Goal: Download file/media

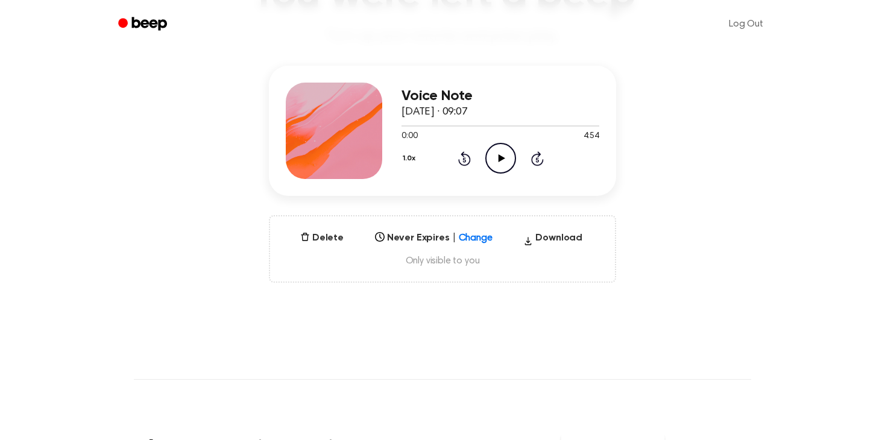
scroll to position [129, 0]
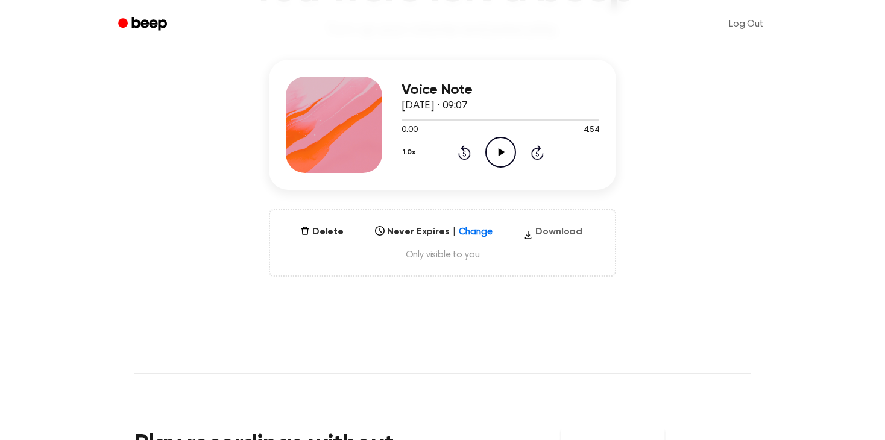
click at [551, 231] on button "Download" at bounding box center [552, 234] width 69 height 19
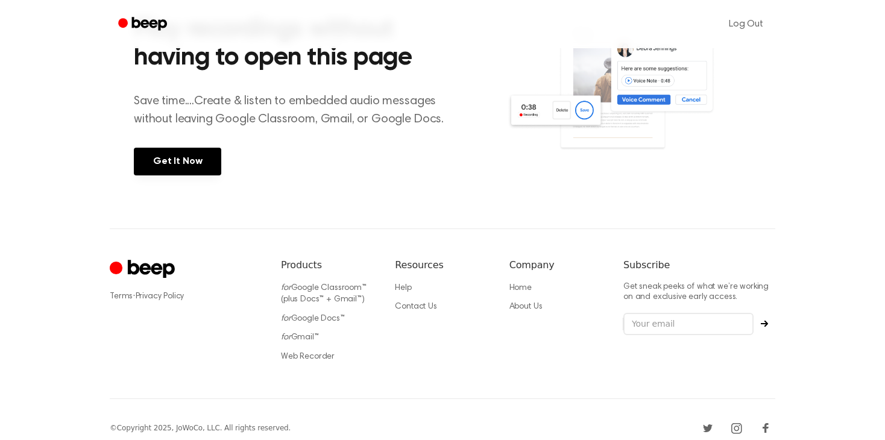
scroll to position [557, 0]
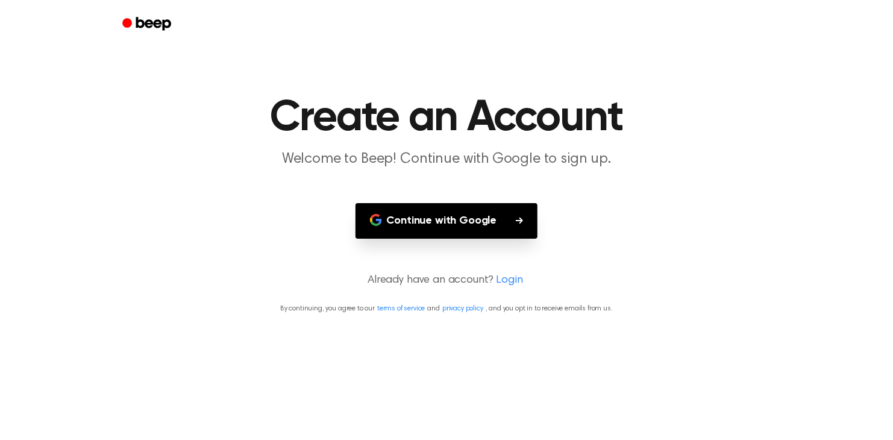
click at [467, 219] on button "Continue with Google" at bounding box center [446, 221] width 183 height 36
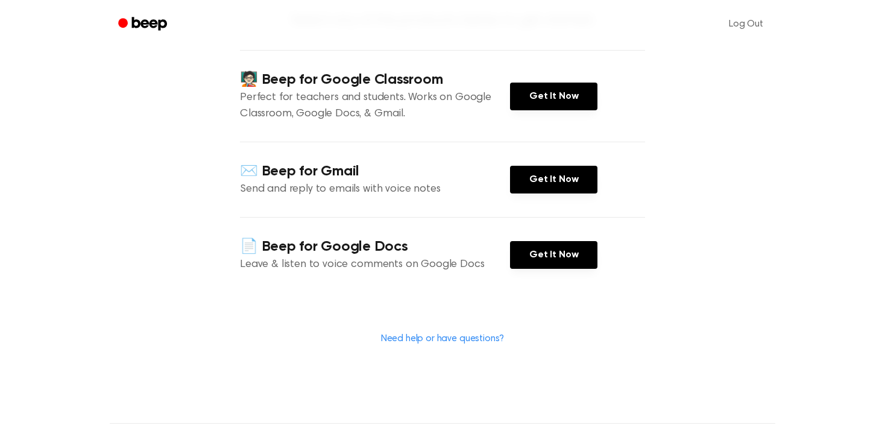
scroll to position [345, 0]
